Goal: Obtain resource: Download file/media

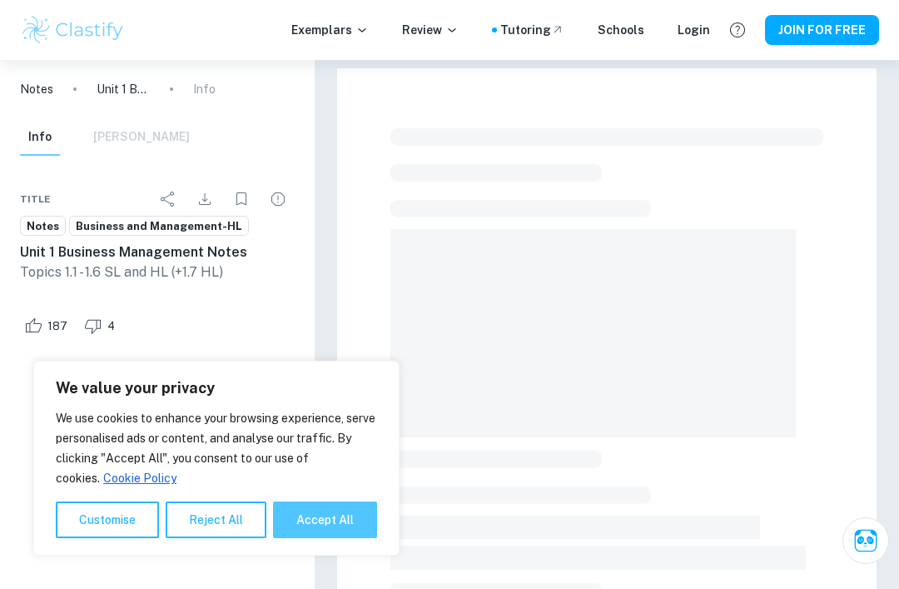
click at [305, 520] on button "Accept All" at bounding box center [325, 519] width 104 height 37
checkbox input "true"
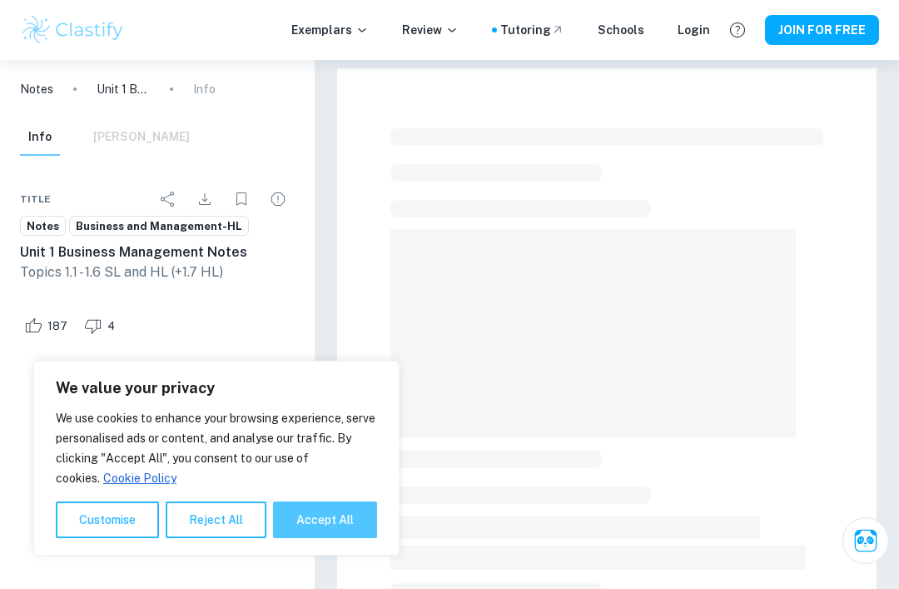
checkbox input "true"
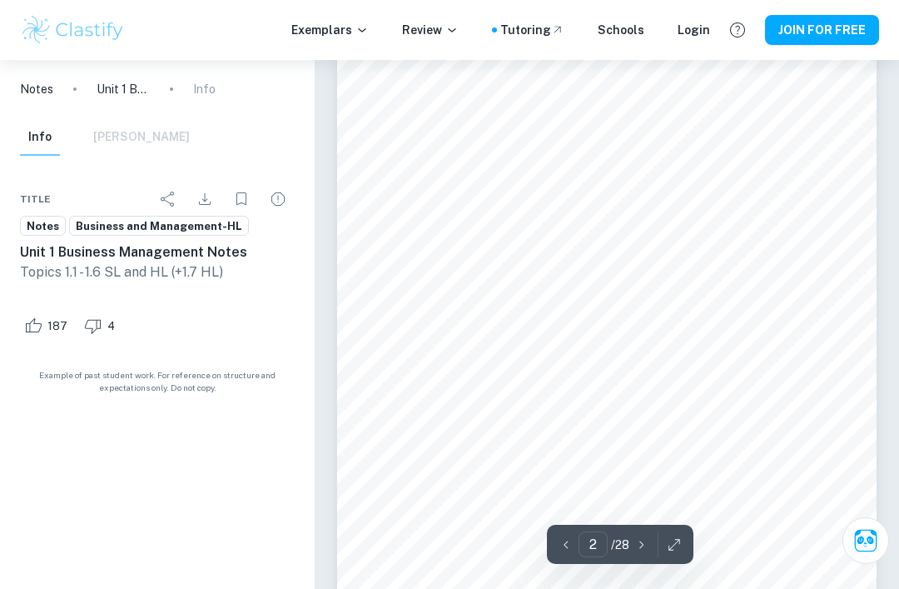
type input "1"
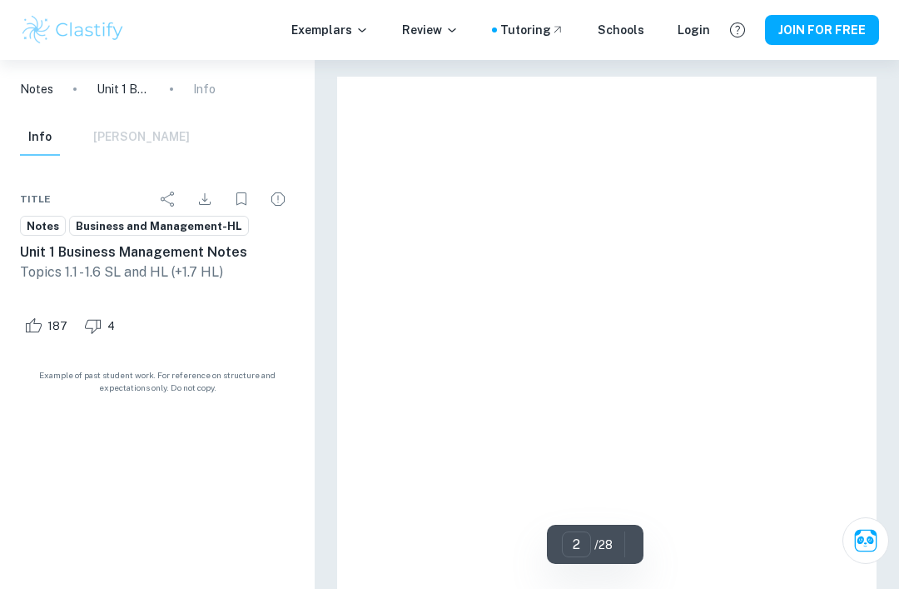
type input "1"
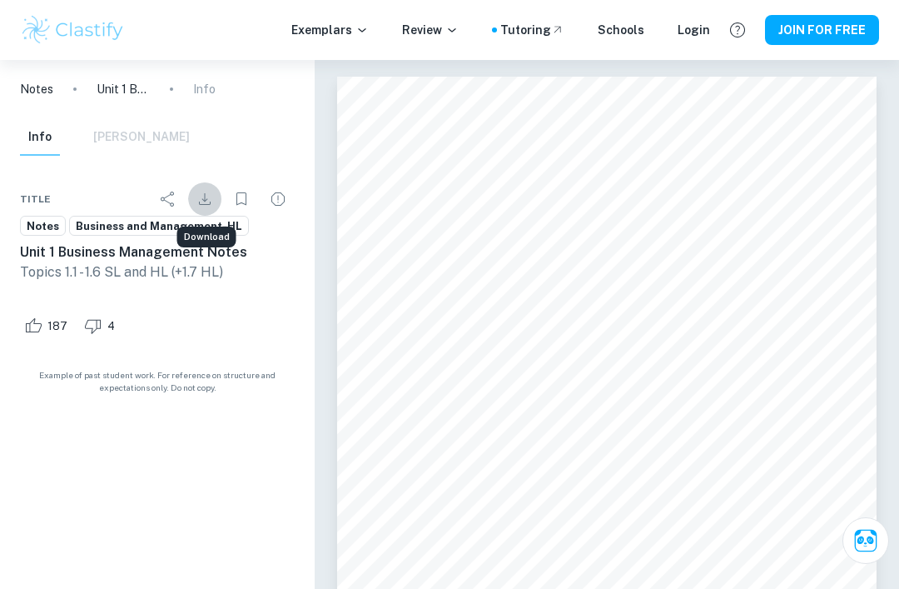
click at [208, 205] on icon "Download" at bounding box center [205, 199] width 20 height 20
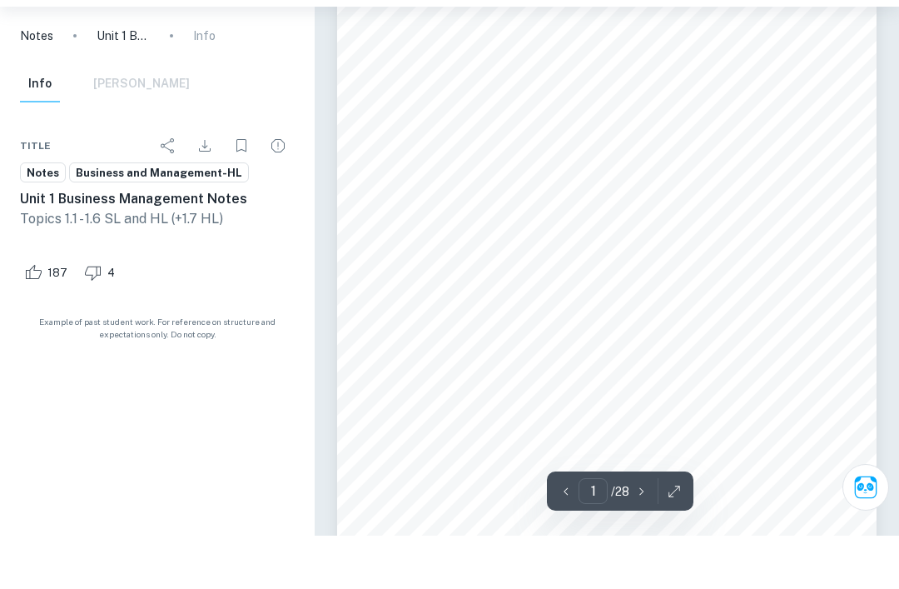
scroll to position [171, 0]
